Goal: Task Accomplishment & Management: Manage account settings

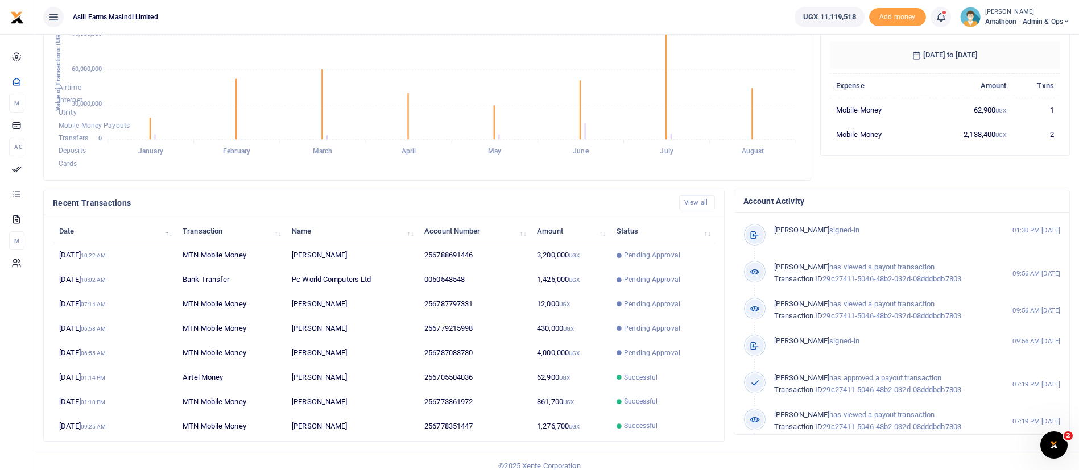
scroll to position [209, 0]
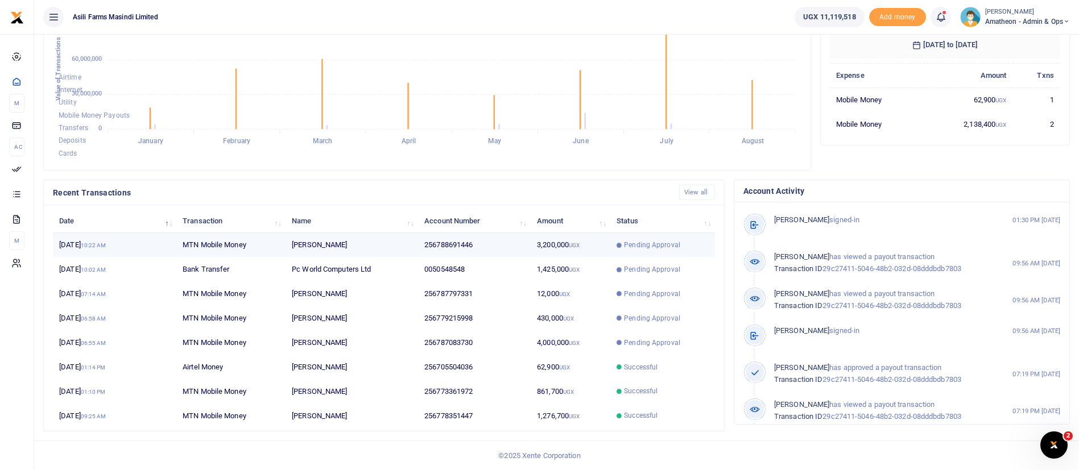
click at [393, 247] on td "[PERSON_NAME]" at bounding box center [352, 245] width 133 height 24
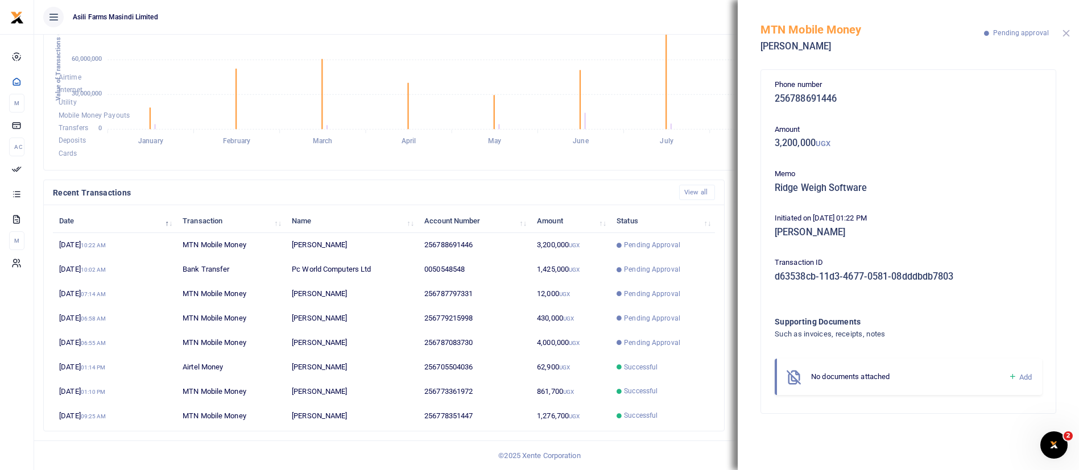
click at [1068, 32] on button "Close" at bounding box center [1066, 33] width 7 height 7
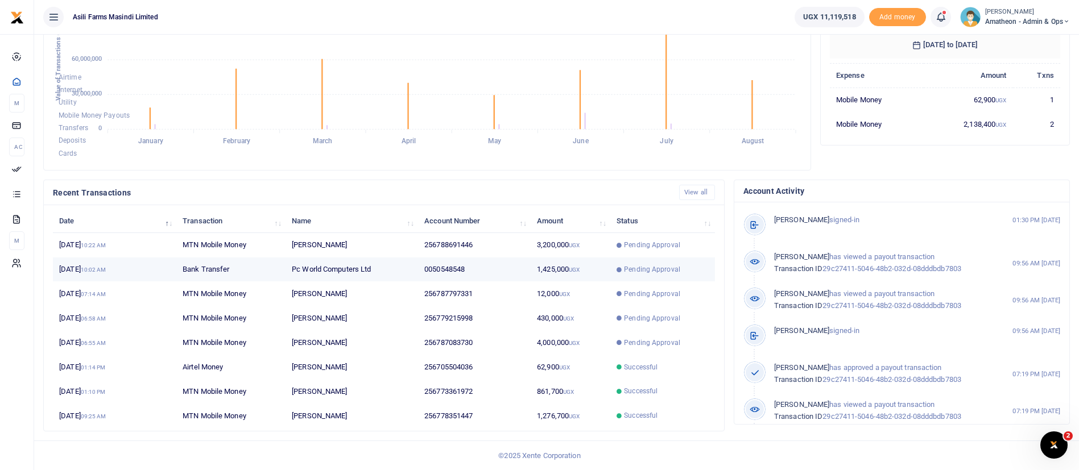
click at [627, 258] on td "Pending Approval" at bounding box center [662, 270] width 105 height 24
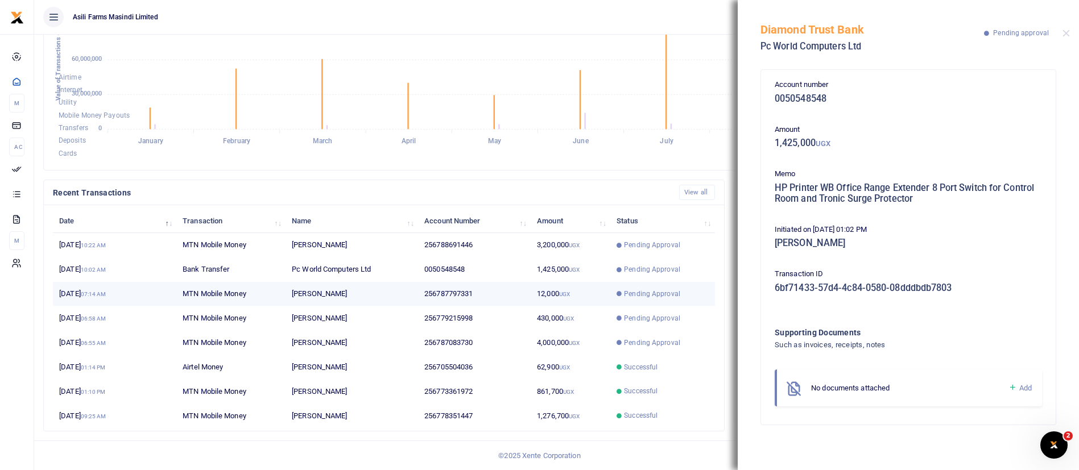
click at [623, 294] on span "Pending Approval" at bounding box center [663, 294] width 92 height 10
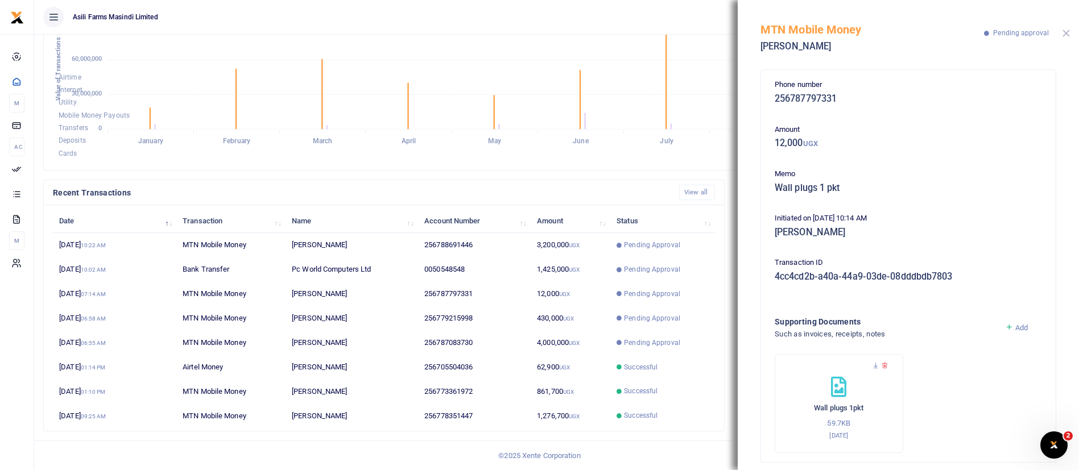
click at [1064, 30] on button "Close" at bounding box center [1066, 33] width 7 height 7
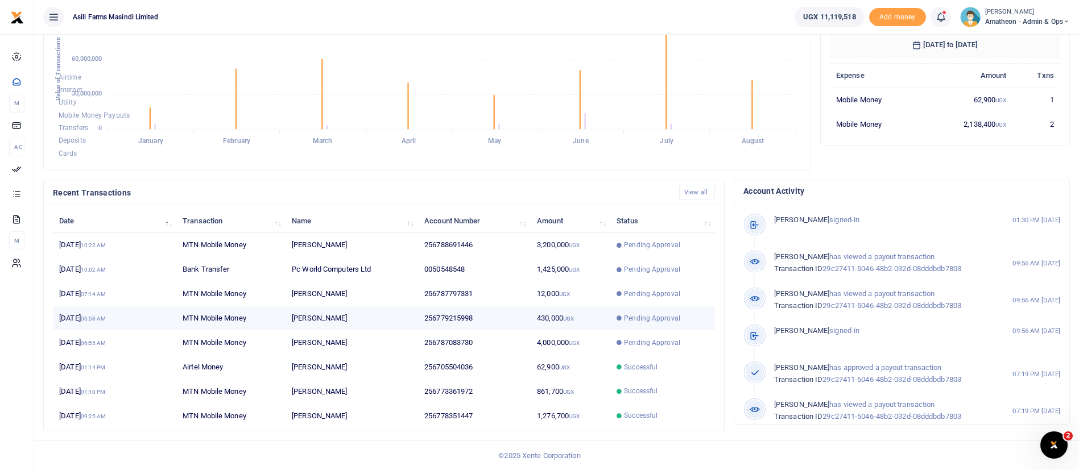
click at [654, 311] on td "Pending Approval" at bounding box center [662, 319] width 105 height 24
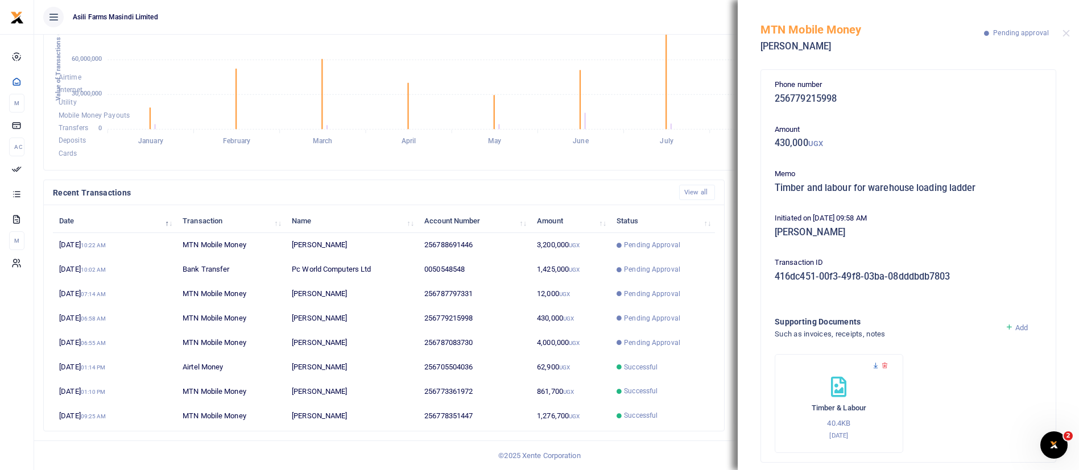
click at [877, 365] on icon at bounding box center [875, 365] width 7 height 7
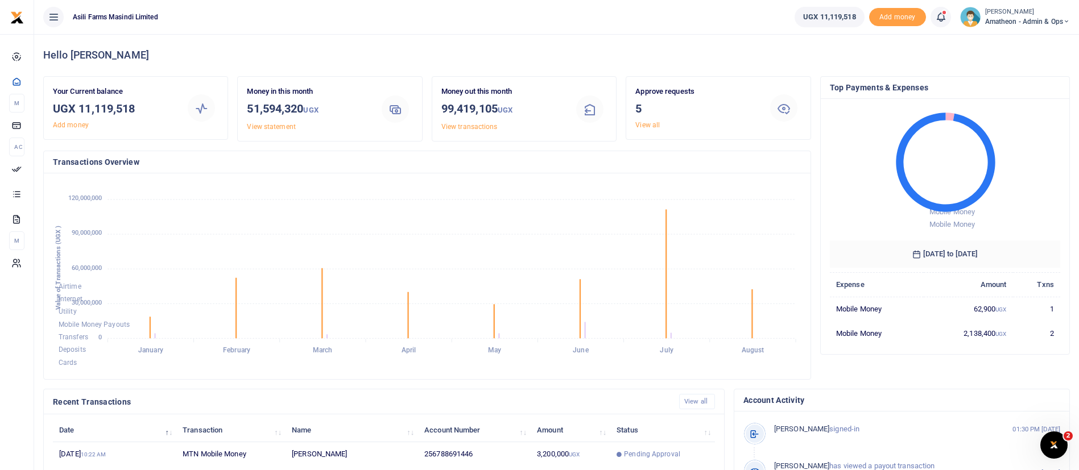
scroll to position [209, 0]
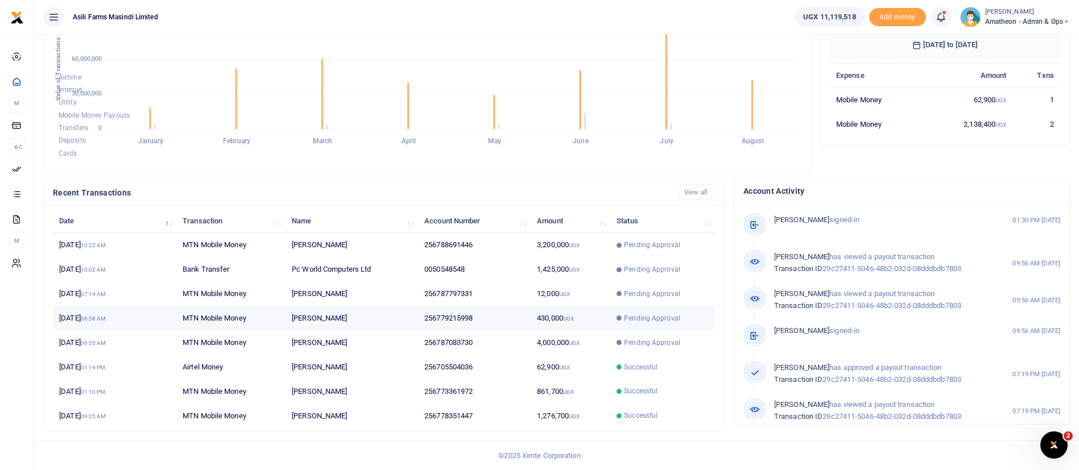
click at [332, 321] on td "[PERSON_NAME]" at bounding box center [352, 319] width 133 height 24
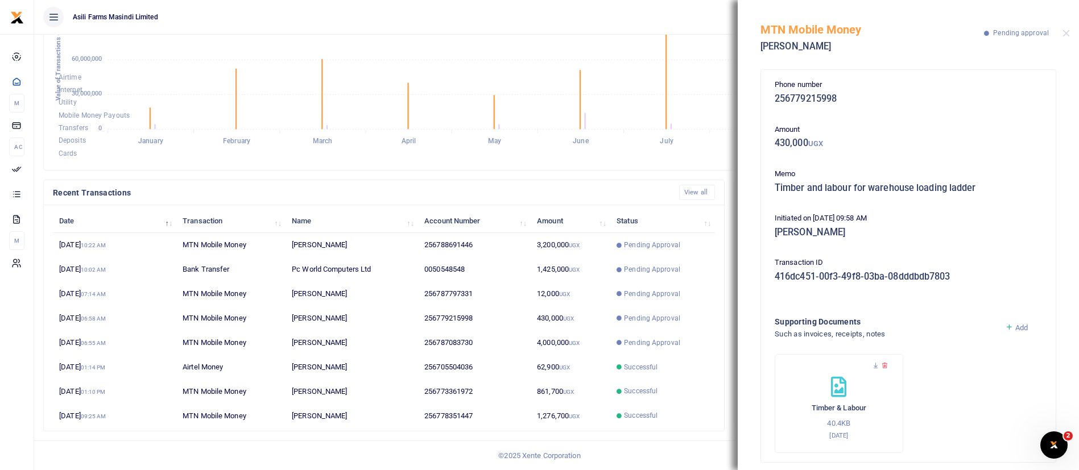
click at [1070, 31] on div "MTN Mobile Money Christopher Akugizibwe Pending approval" at bounding box center [908, 31] width 341 height 63
click at [1068, 33] on button "Close" at bounding box center [1066, 33] width 7 height 7
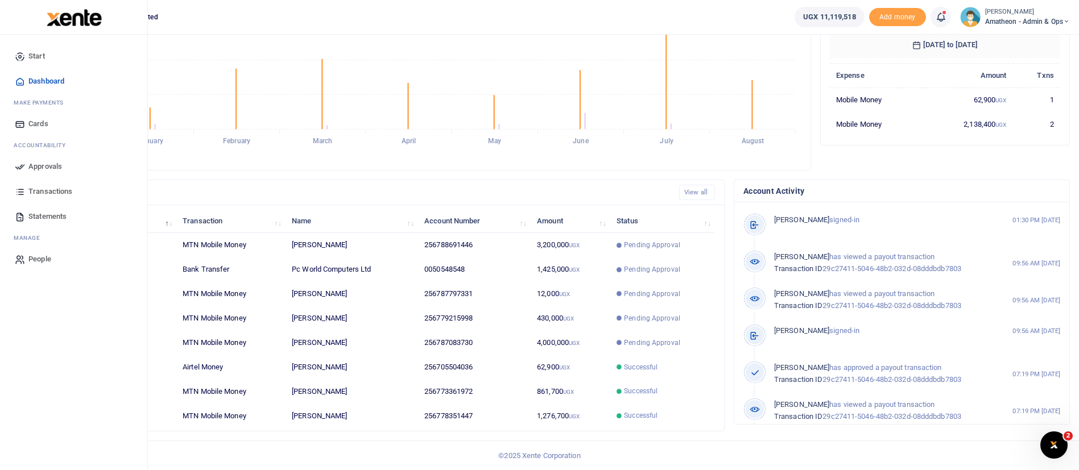
click at [61, 169] on span "Approvals" at bounding box center [45, 166] width 34 height 11
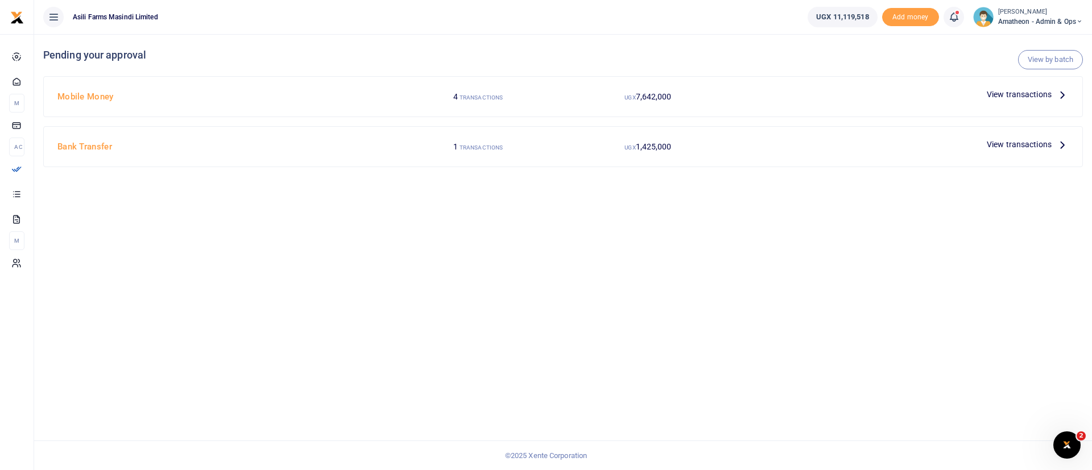
click at [999, 143] on span "View transactions" at bounding box center [1019, 144] width 65 height 13
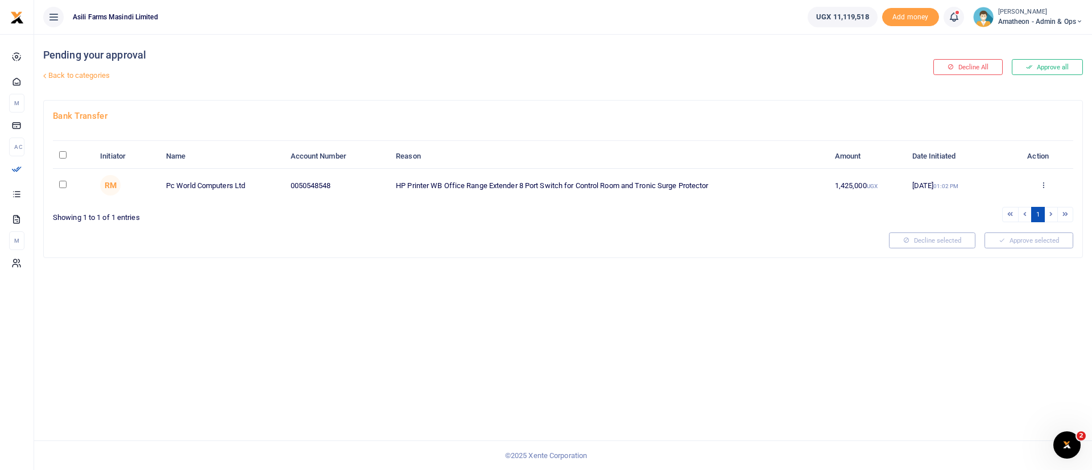
click at [48, 80] on link "Back to categories" at bounding box center [386, 75] width 693 height 19
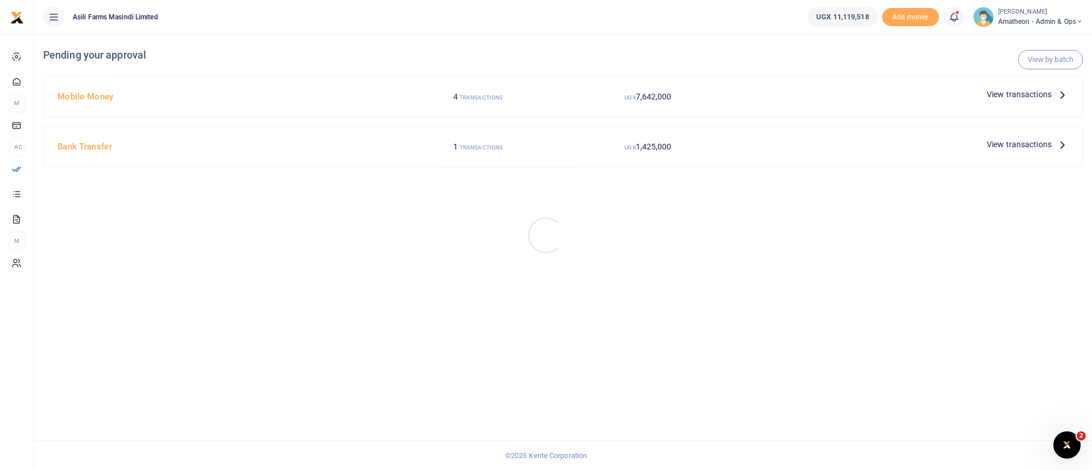
click at [1032, 96] on div at bounding box center [546, 235] width 1092 height 470
click at [1023, 91] on span "View transactions" at bounding box center [1019, 94] width 65 height 13
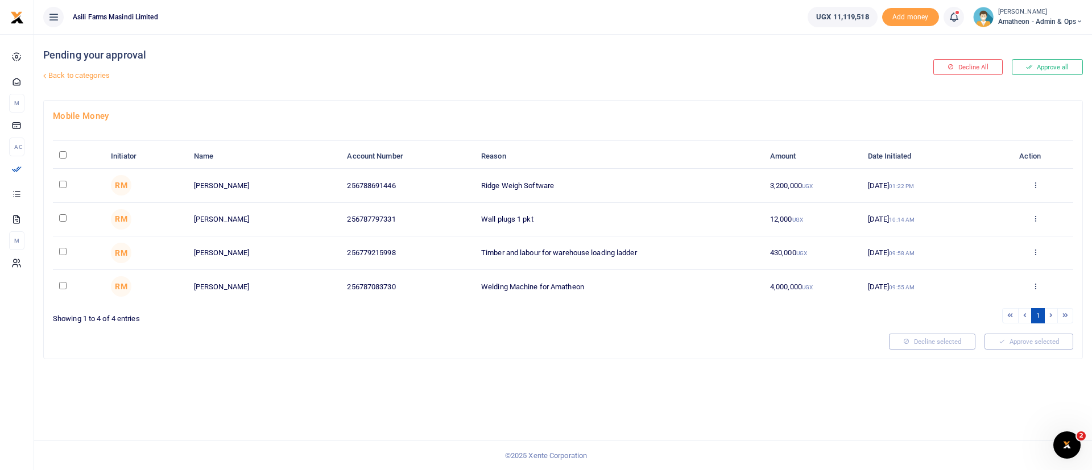
click at [64, 251] on input "checkbox" at bounding box center [62, 251] width 7 height 7
checkbox input "true"
click at [1038, 341] on button "Approve selected (1)" at bounding box center [1025, 342] width 97 height 16
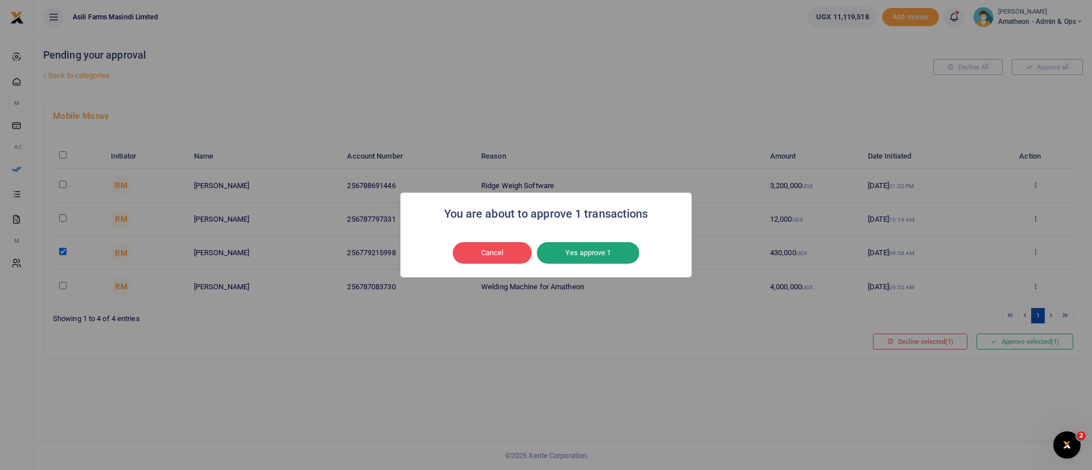
click at [618, 257] on button "Yes approve 1" at bounding box center [588, 253] width 102 height 22
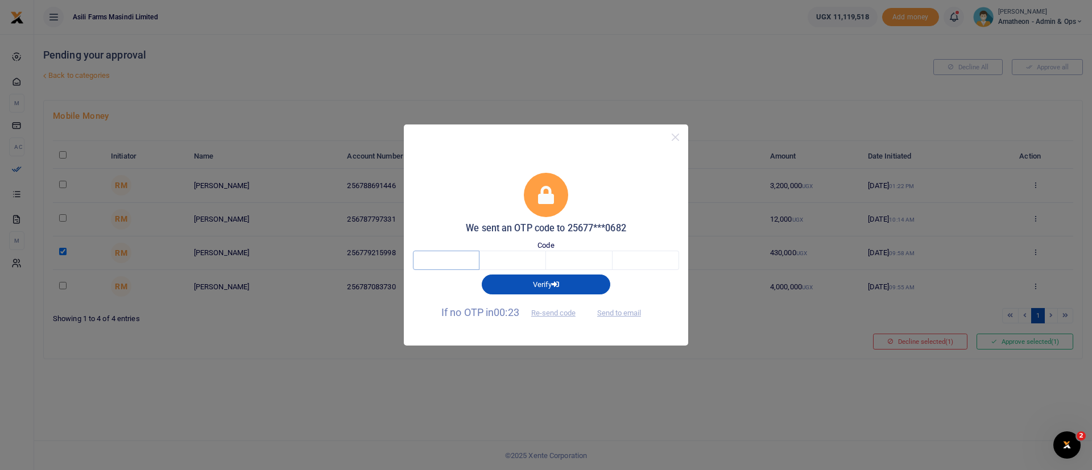
click at [457, 259] on input "text" at bounding box center [446, 260] width 67 height 19
type input "4"
type input "6"
type input "7"
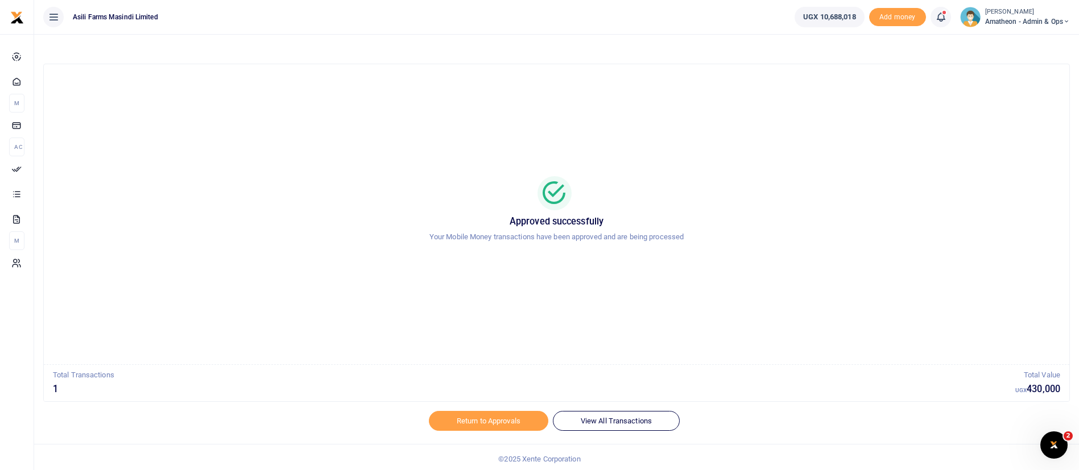
click at [1018, 25] on span "Amatheon - Admin & Ops" at bounding box center [1027, 21] width 85 height 10
click at [1014, 47] on link "Switch accounts" at bounding box center [1027, 42] width 90 height 16
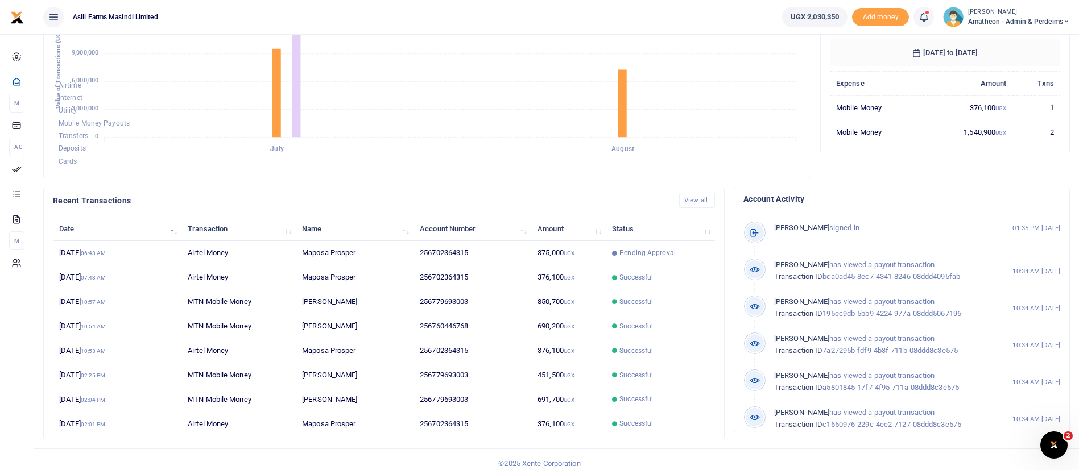
scroll to position [209, 0]
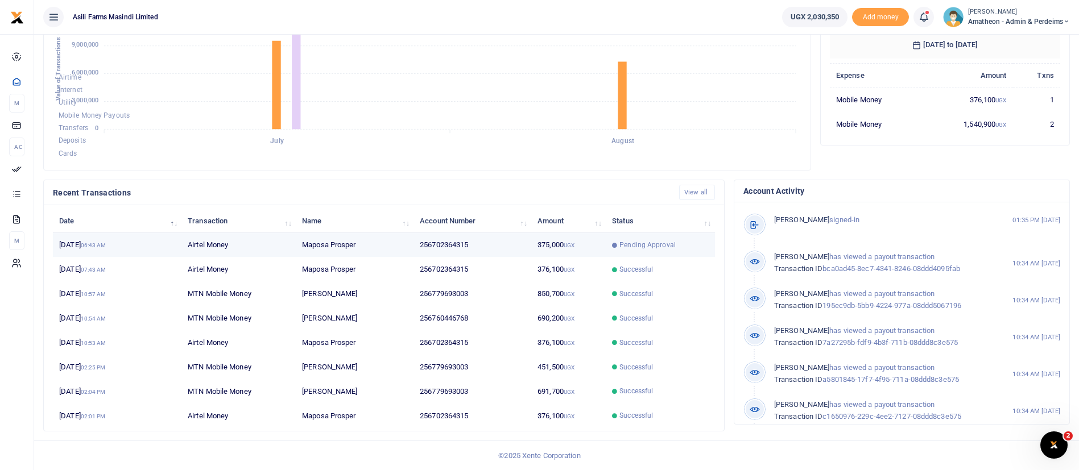
click at [440, 249] on td "256702364315" at bounding box center [473, 245] width 118 height 24
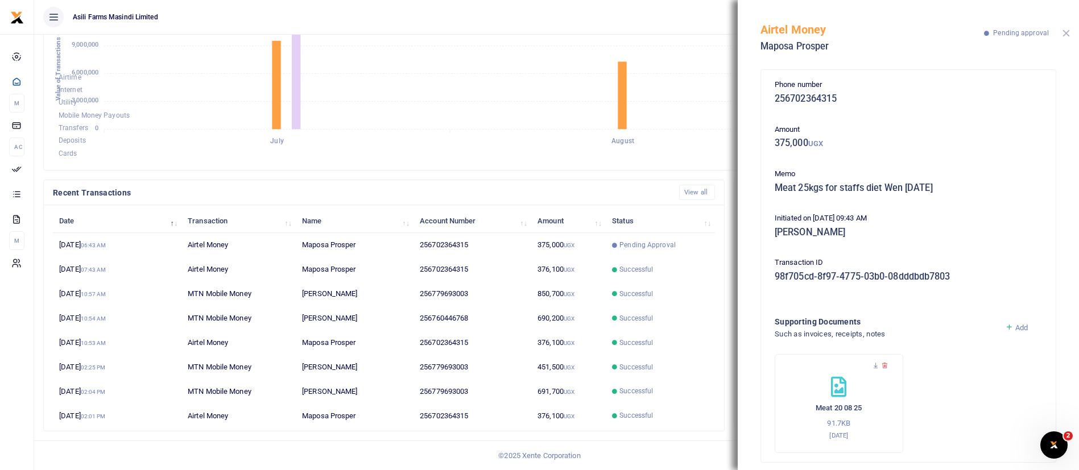
click at [1064, 36] on button "Close" at bounding box center [1066, 33] width 7 height 7
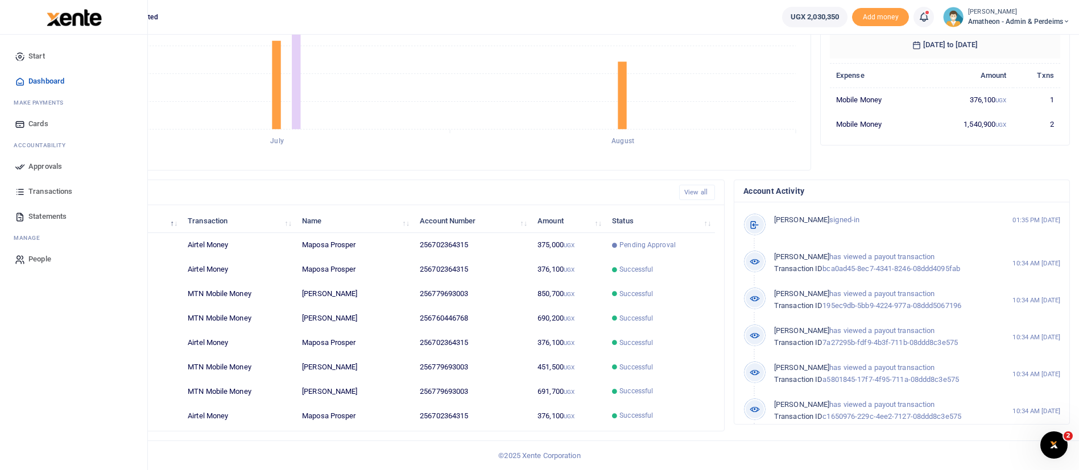
click at [38, 167] on span "Approvals" at bounding box center [45, 166] width 34 height 11
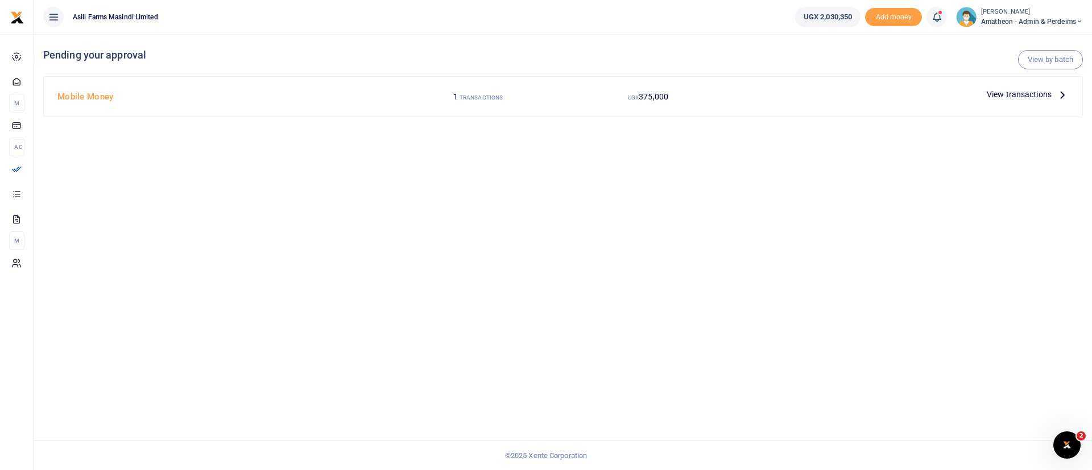
click at [1019, 93] on span "View transactions" at bounding box center [1019, 94] width 65 height 13
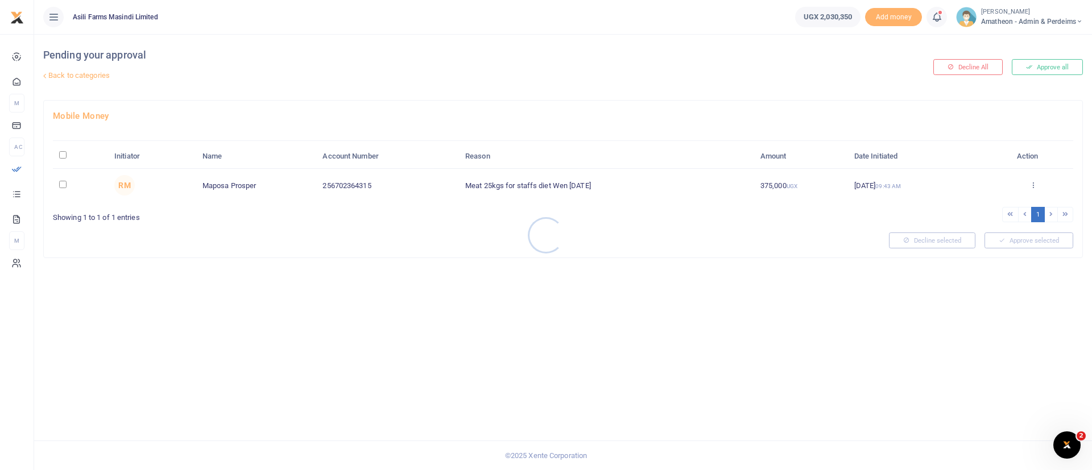
click at [64, 154] on div at bounding box center [546, 235] width 1092 height 470
click at [64, 154] on input "\a \a : activate to sort column descending" at bounding box center [62, 154] width 7 height 7
checkbox input "true"
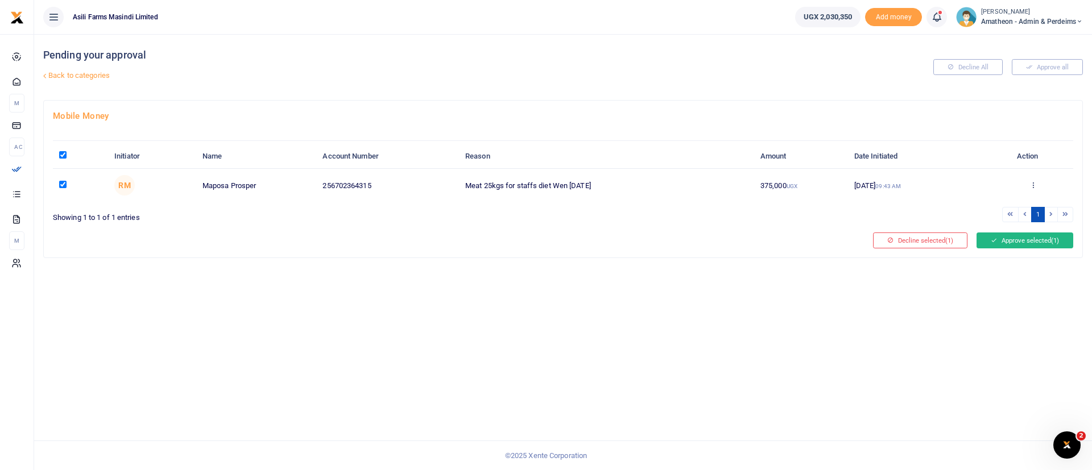
click at [1039, 239] on button "Approve selected (1)" at bounding box center [1025, 241] width 97 height 16
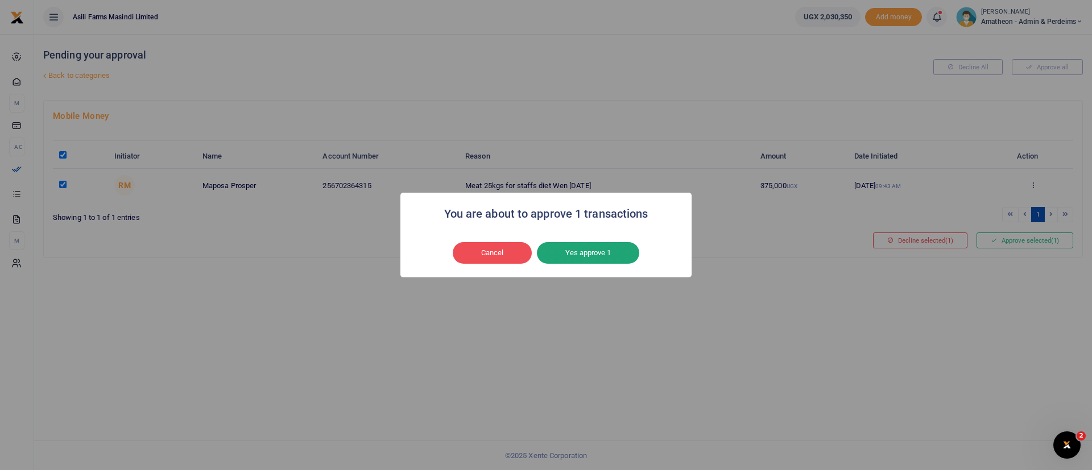
click at [619, 256] on button "Yes approve 1" at bounding box center [588, 253] width 102 height 22
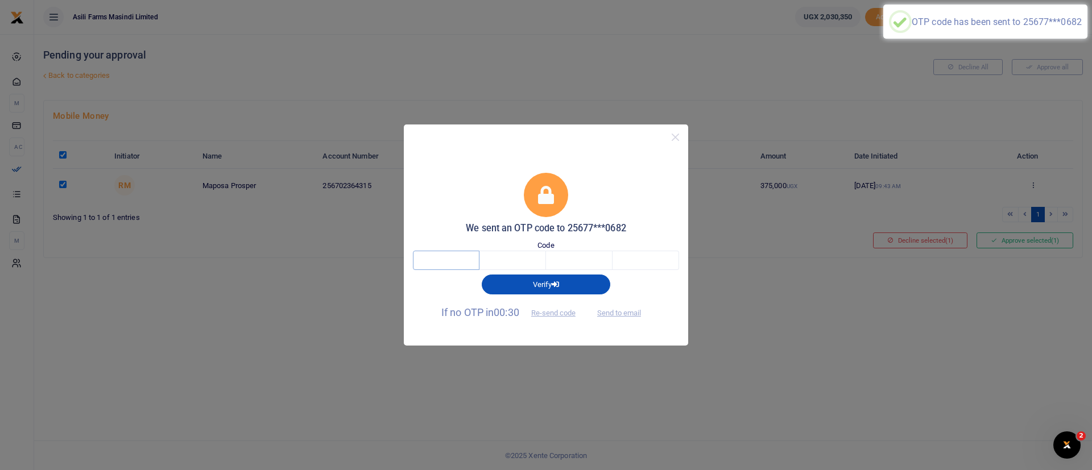
click at [424, 255] on input "text" at bounding box center [446, 260] width 67 height 19
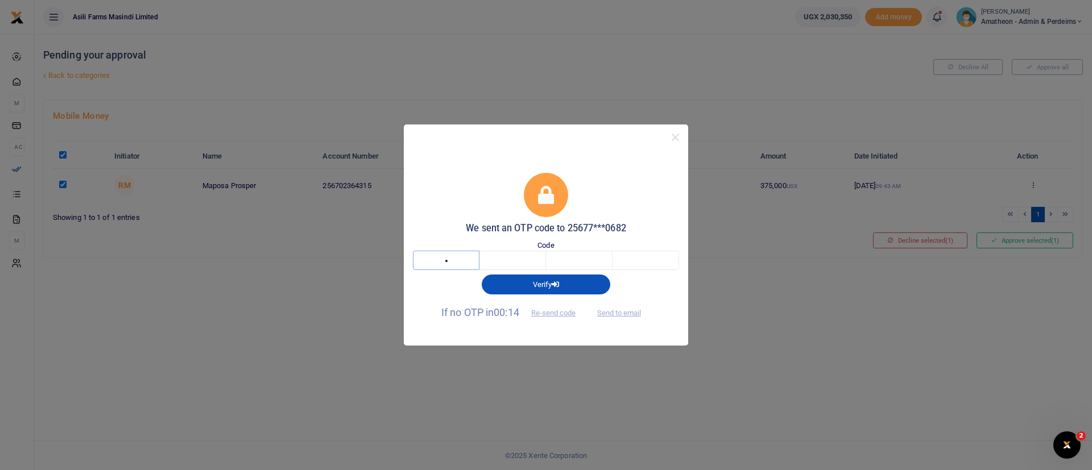
type input "9"
type input "2"
type input "8"
type input "9"
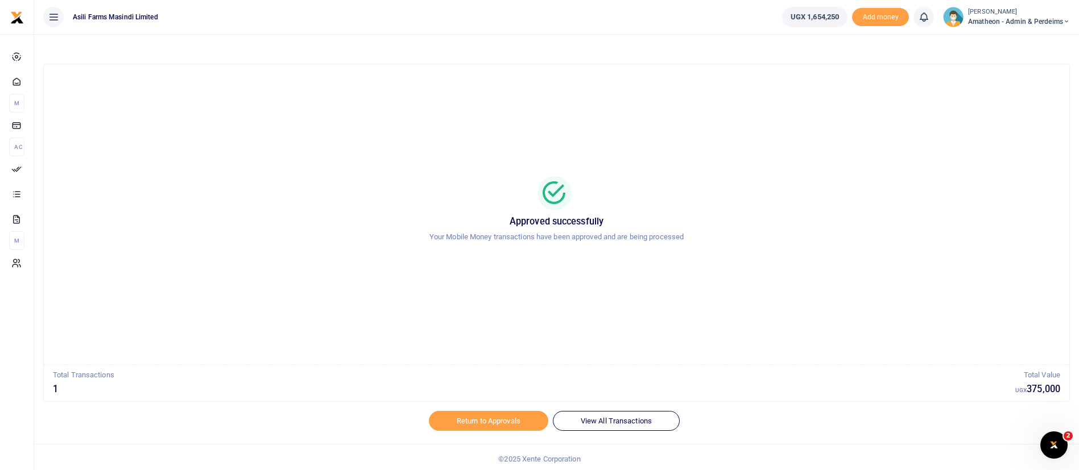
click at [992, 22] on span "Amatheon - Admin & Perdeims" at bounding box center [1019, 21] width 102 height 10
click at [1014, 37] on link "Switch accounts" at bounding box center [1027, 42] width 90 height 16
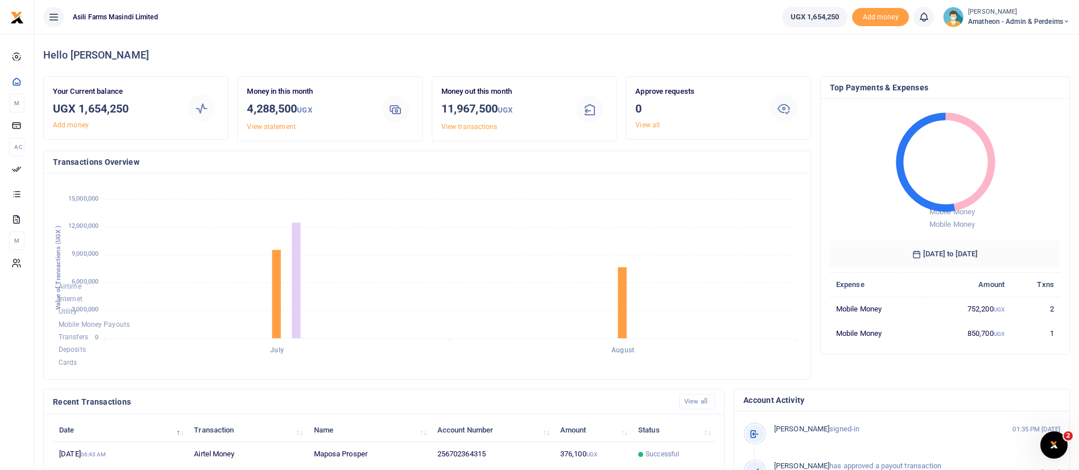
click at [1002, 8] on small "[PERSON_NAME]" at bounding box center [1019, 12] width 102 height 10
click at [1022, 43] on link "Switch accounts" at bounding box center [1027, 42] width 90 height 16
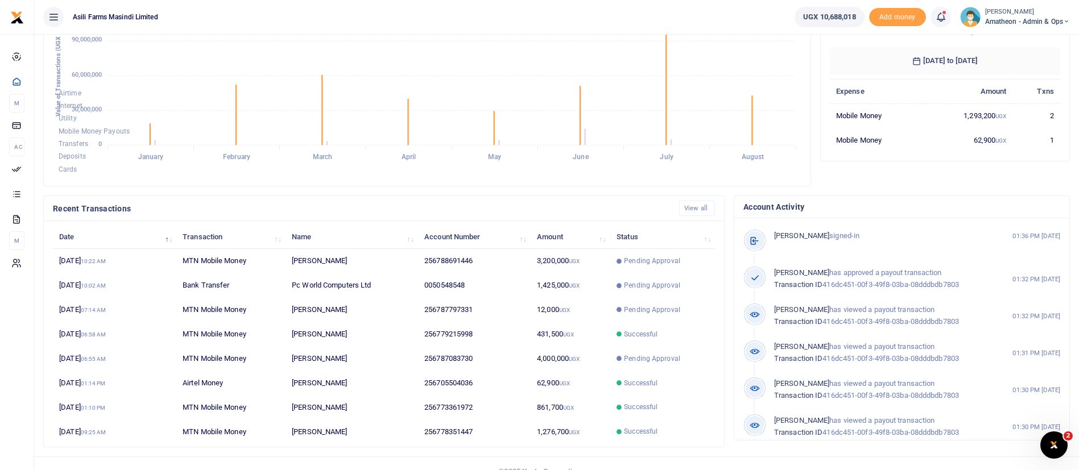
scroll to position [209, 0]
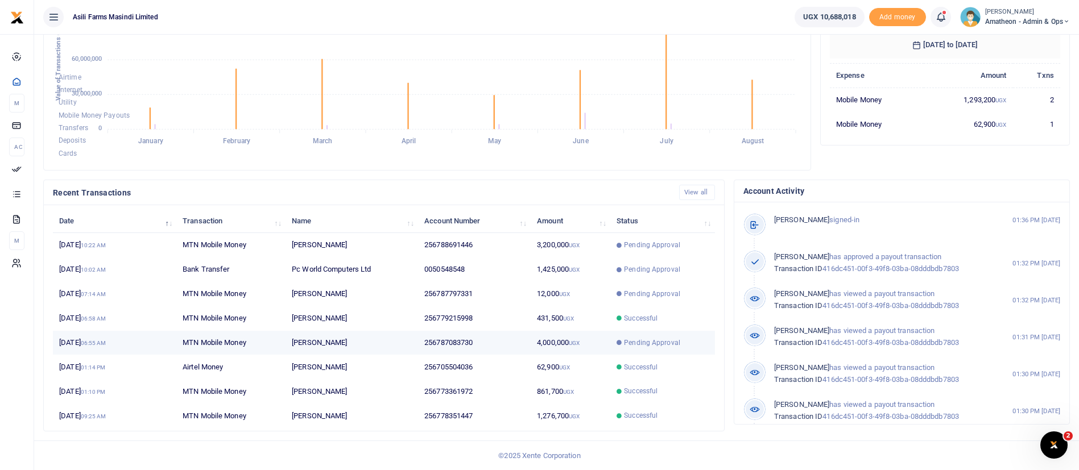
click at [653, 347] on span "Pending Approval" at bounding box center [652, 343] width 56 height 10
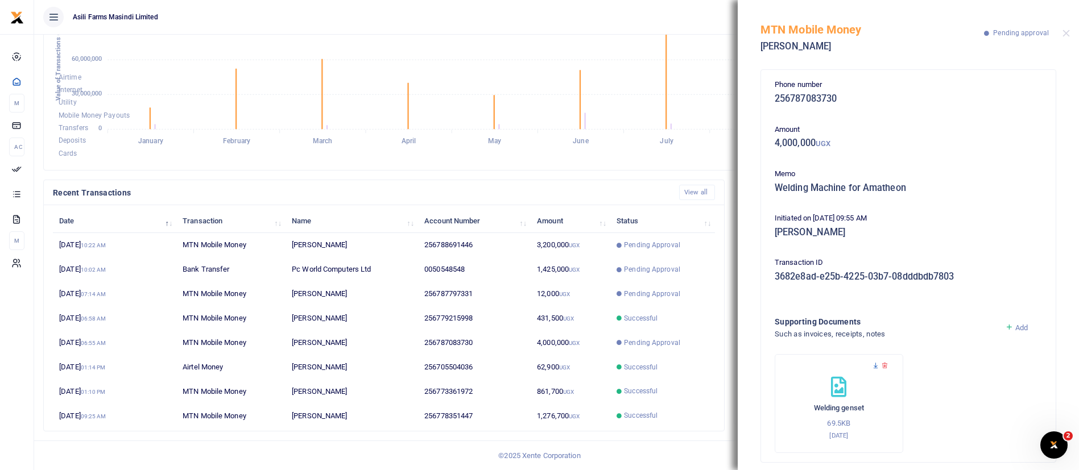
click at [875, 366] on icon at bounding box center [875, 365] width 7 height 7
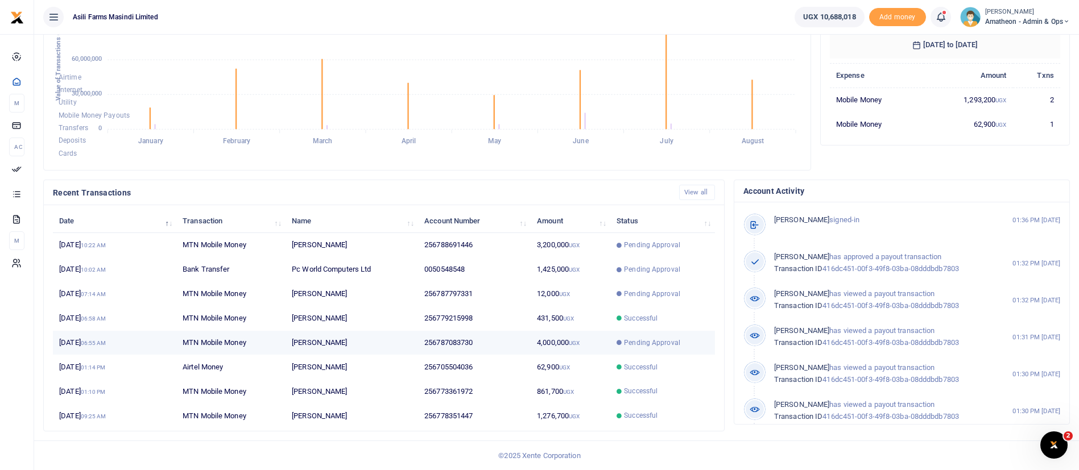
click at [291, 345] on td "[PERSON_NAME]" at bounding box center [352, 343] width 133 height 24
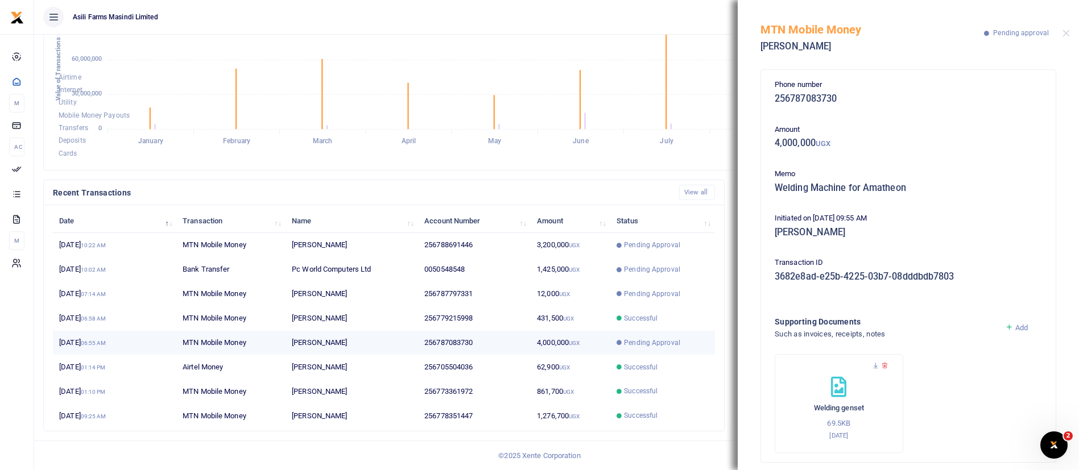
click at [291, 345] on td "Abdu Noor Ssemambo" at bounding box center [352, 343] width 133 height 24
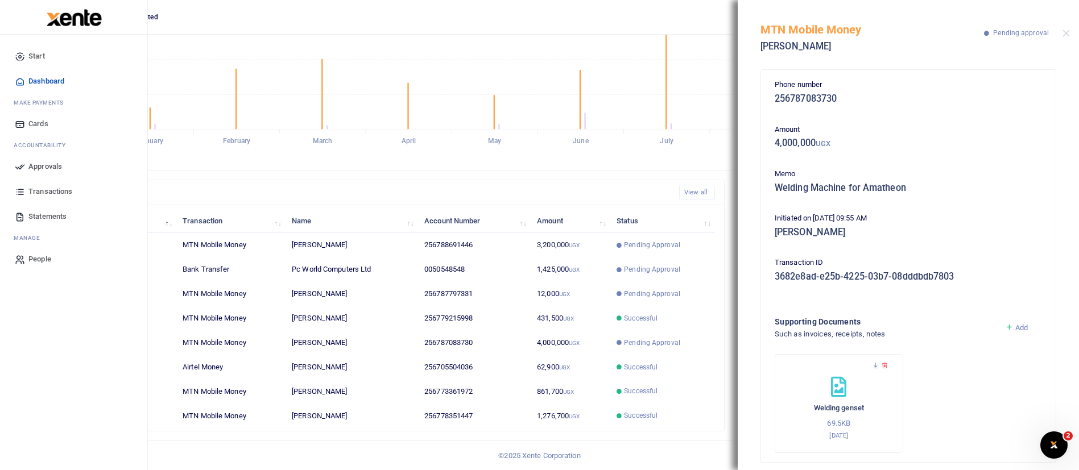
click at [30, 166] on span "Approvals" at bounding box center [45, 166] width 34 height 11
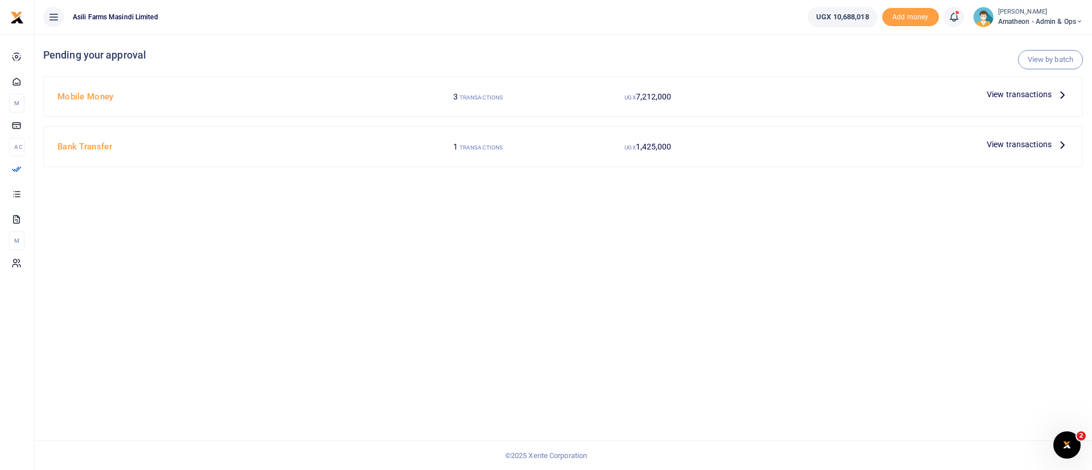
click at [1030, 94] on span "View transactions" at bounding box center [1019, 94] width 65 height 13
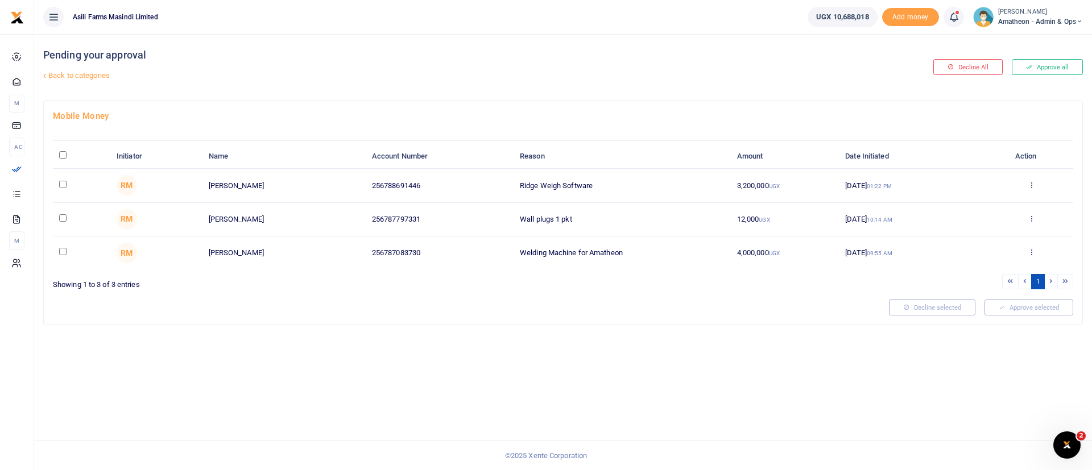
click at [60, 254] on input "checkbox" at bounding box center [62, 251] width 7 height 7
checkbox input "true"
click at [1013, 306] on button "Approve selected (1)" at bounding box center [1025, 308] width 97 height 16
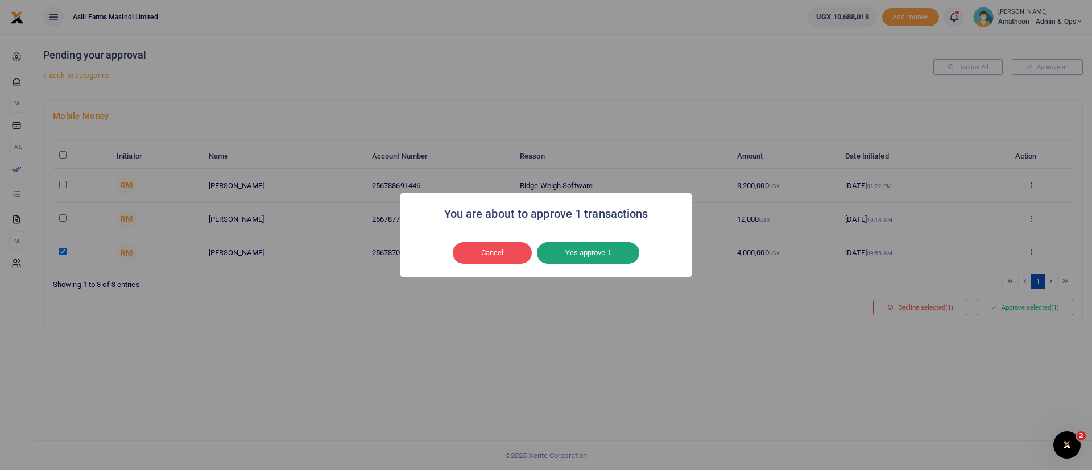
click at [597, 255] on button "Yes approve 1" at bounding box center [588, 253] width 102 height 22
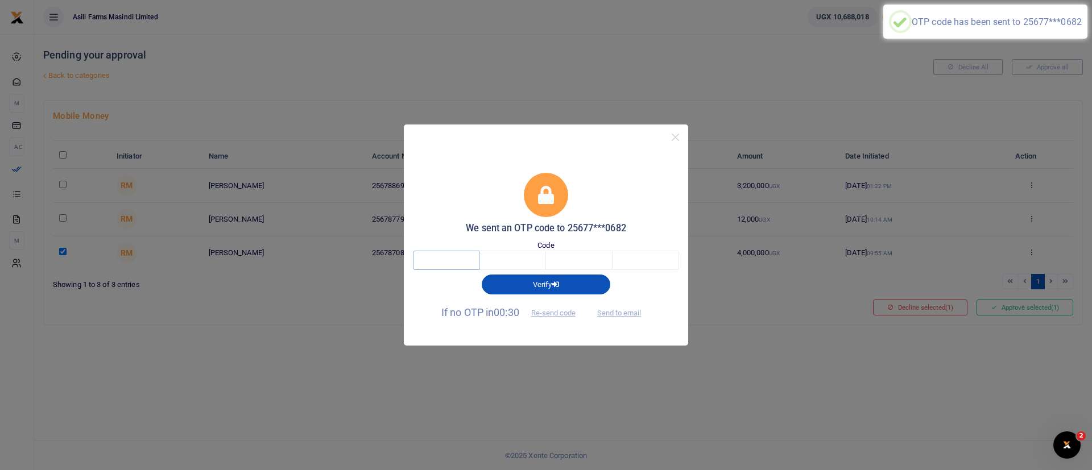
click at [446, 266] on input "text" at bounding box center [446, 260] width 67 height 19
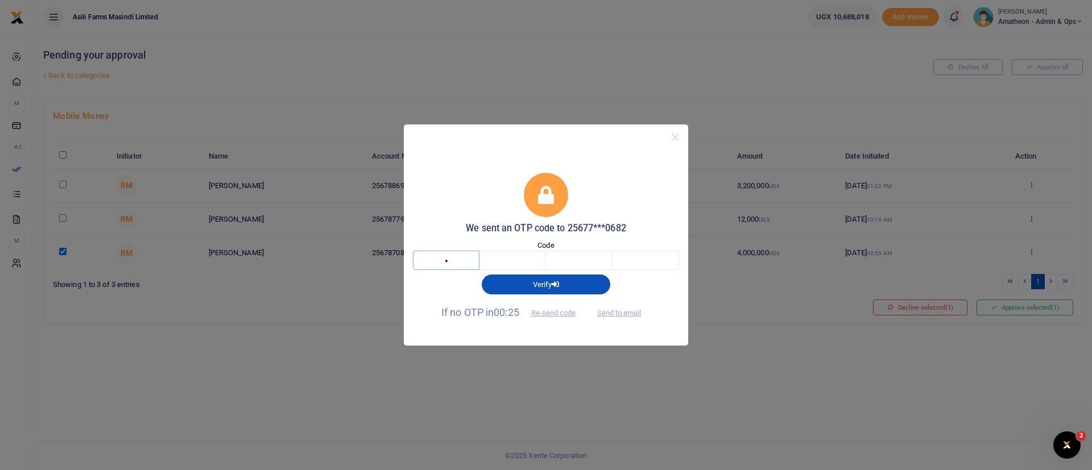
type input "1"
type input "7"
type input "2"
type input "6"
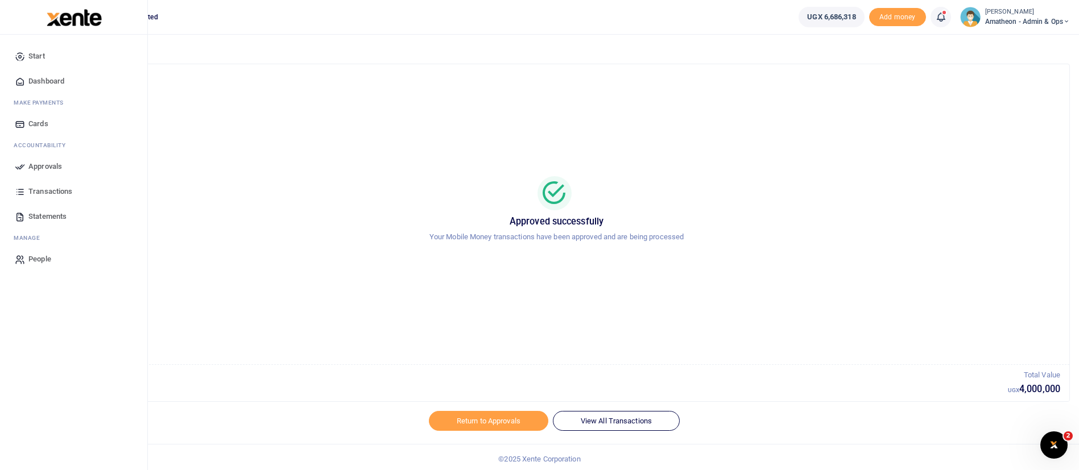
click at [91, 20] on img at bounding box center [74, 17] width 55 height 17
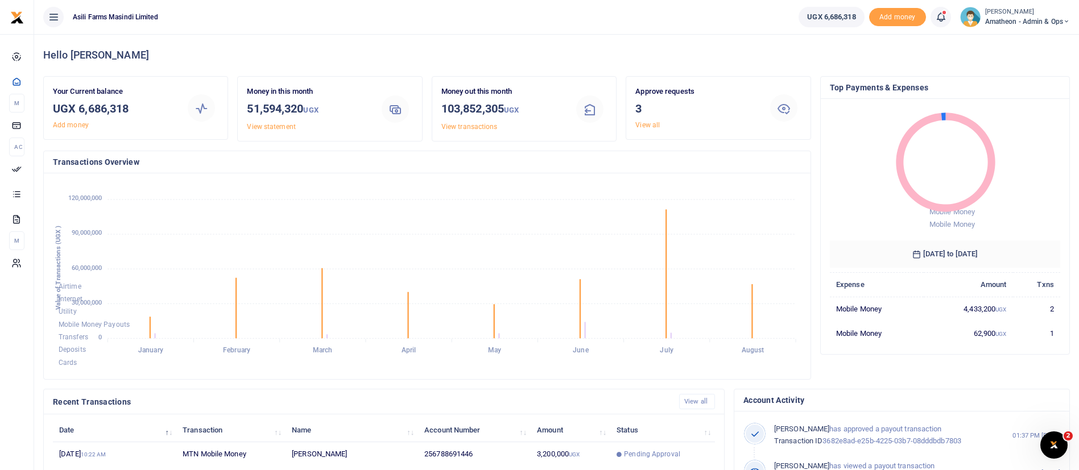
scroll to position [209, 0]
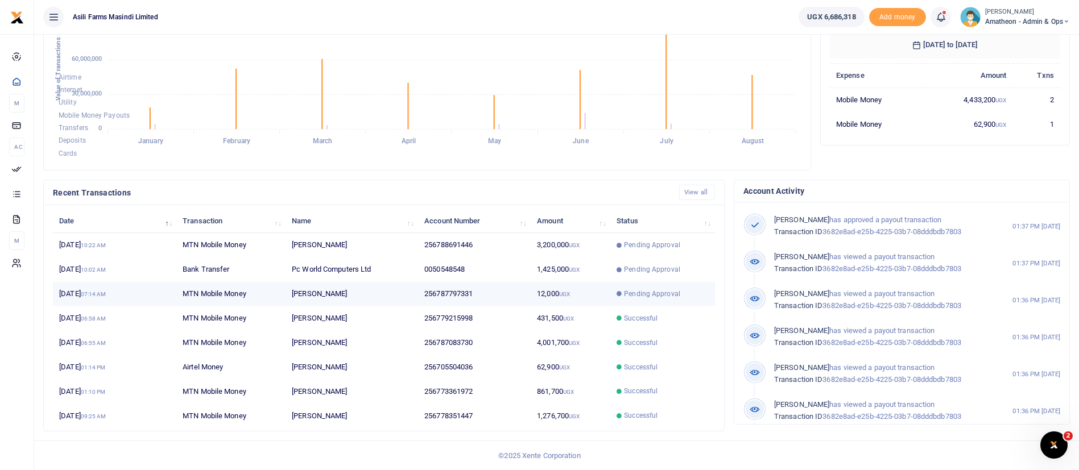
click at [420, 286] on td "256787797331" at bounding box center [474, 294] width 113 height 24
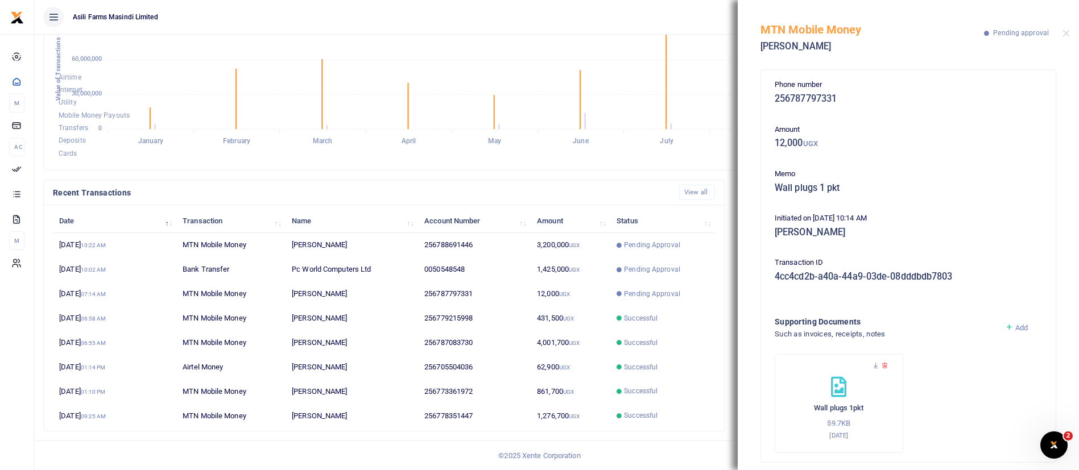
click at [1060, 30] on div "MTN Mobile Money Cosmas Adyebo Pending approval" at bounding box center [908, 31] width 341 height 63
click at [1069, 34] on button "Close" at bounding box center [1066, 33] width 7 height 7
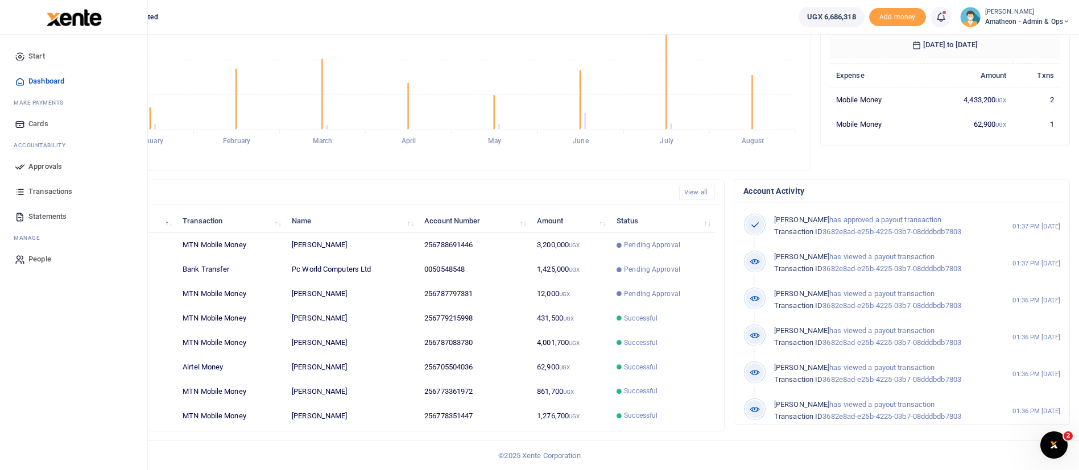
click at [35, 169] on span "Approvals" at bounding box center [45, 166] width 34 height 11
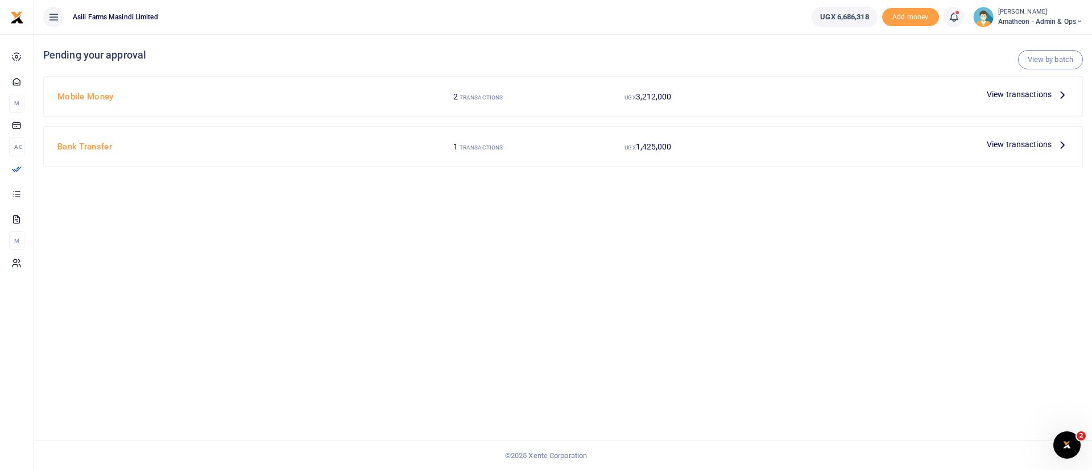
click at [1034, 90] on span "View transactions" at bounding box center [1019, 94] width 65 height 13
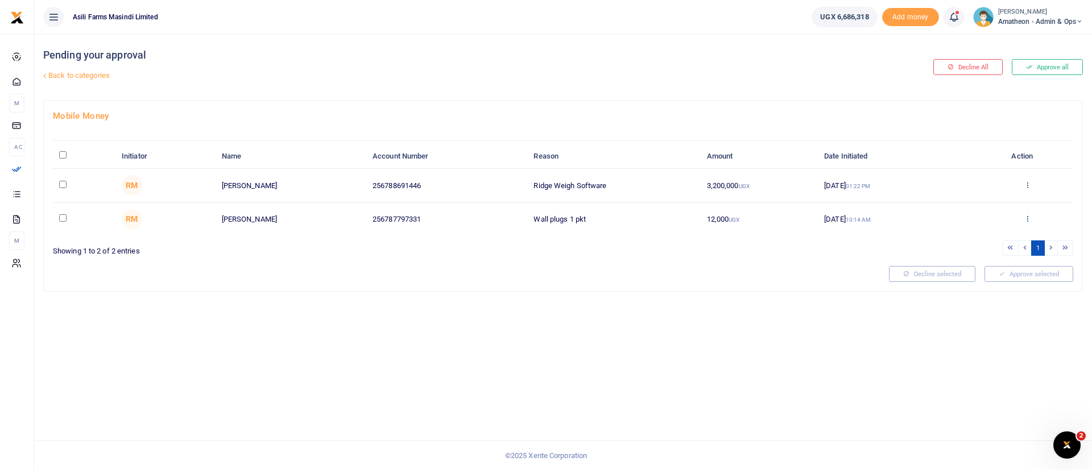
click at [1030, 218] on icon at bounding box center [1027, 218] width 7 height 8
click at [1003, 283] on link "Details" at bounding box center [986, 288] width 90 height 16
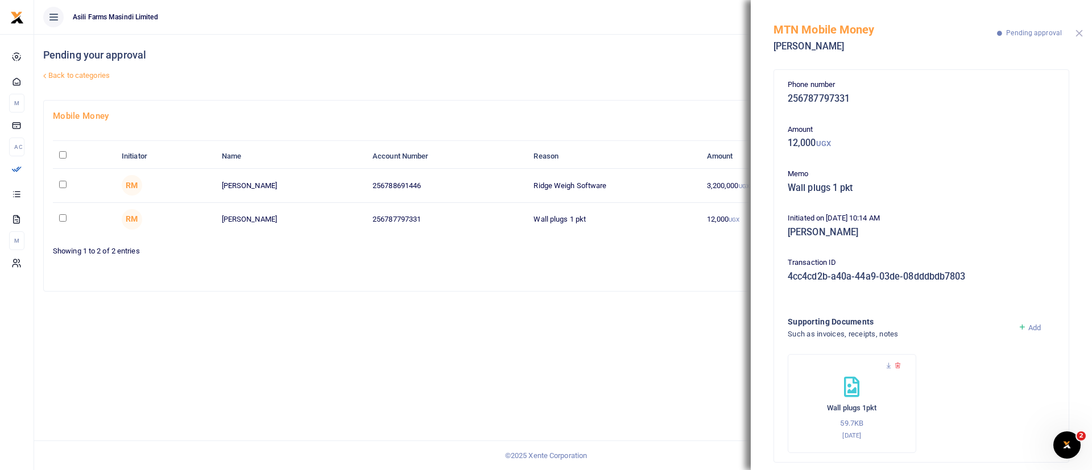
click at [1079, 31] on button "Close" at bounding box center [1079, 33] width 7 height 7
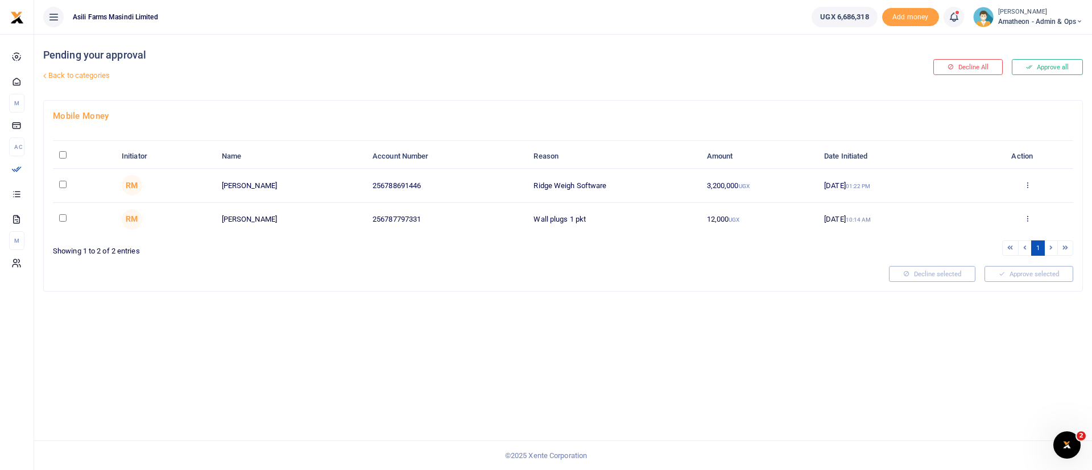
click at [1023, 181] on div "Approve Decline Details" at bounding box center [1027, 185] width 79 height 11
click at [1029, 184] on icon at bounding box center [1027, 185] width 7 height 8
click at [1005, 254] on link "Details" at bounding box center [986, 254] width 90 height 16
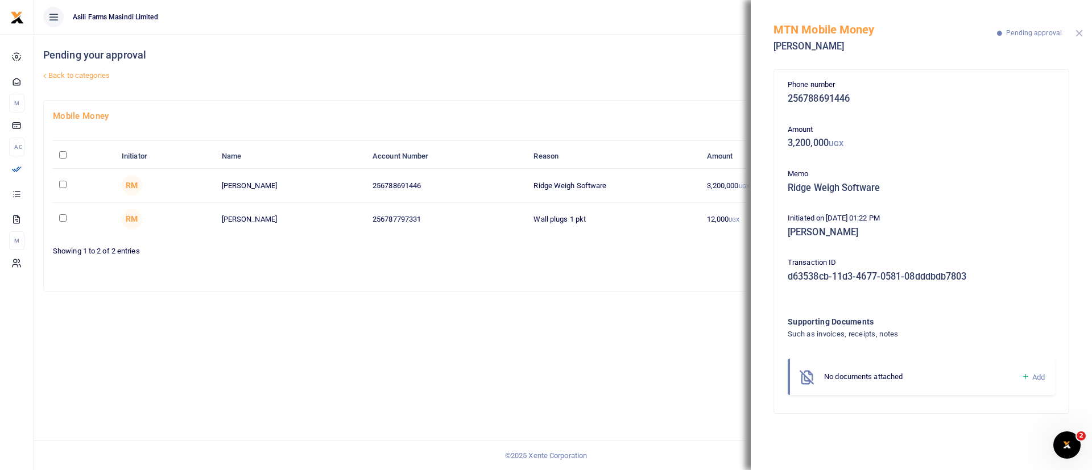
click at [1080, 36] on button "Close" at bounding box center [1079, 33] width 7 height 7
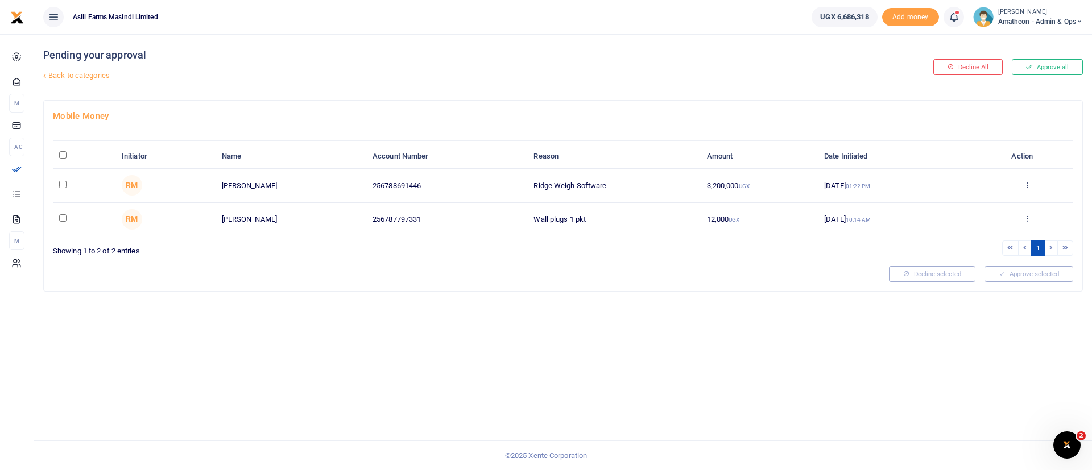
click at [62, 217] on input "checkbox" at bounding box center [62, 217] width 7 height 7
checkbox input "true"
click at [1032, 276] on button "Approve selected (1)" at bounding box center [1025, 274] width 97 height 16
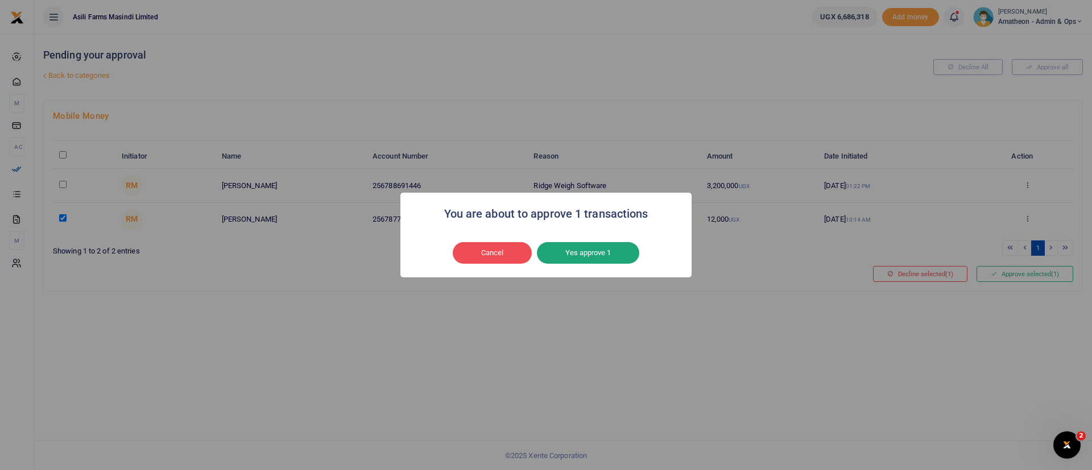
click at [629, 252] on button "Yes approve 1" at bounding box center [588, 253] width 102 height 22
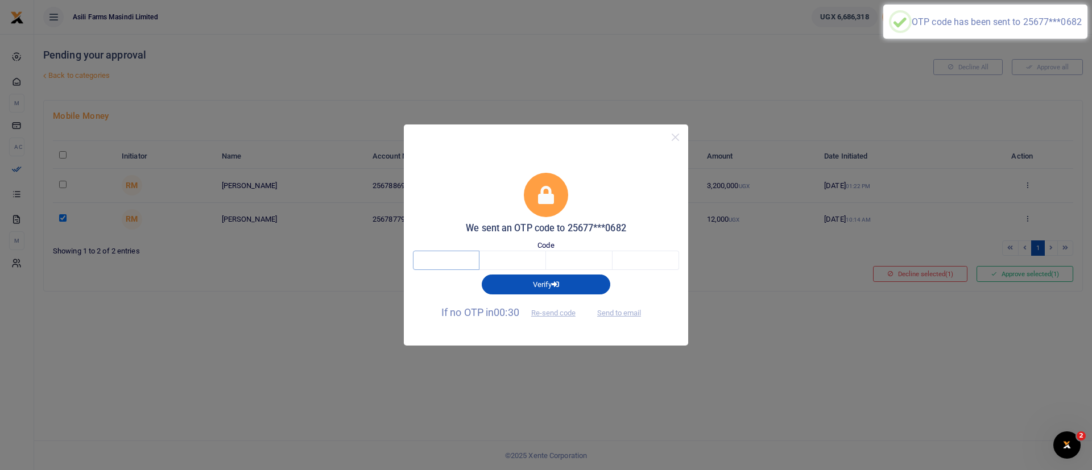
click at [469, 264] on input "text" at bounding box center [446, 260] width 67 height 19
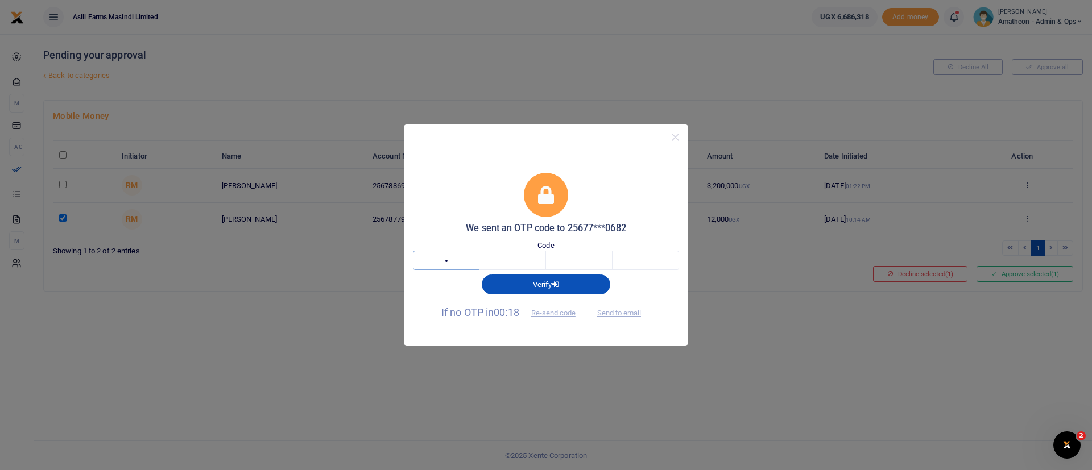
type input "1"
type input "8"
type input "6"
type input "2"
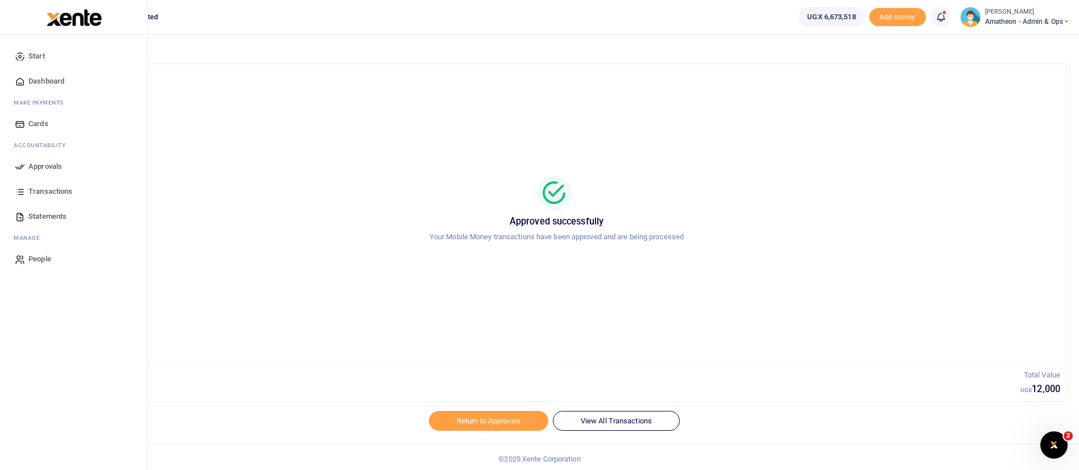
click at [66, 17] on img at bounding box center [74, 17] width 55 height 17
